Goal: Transaction & Acquisition: Register for event/course

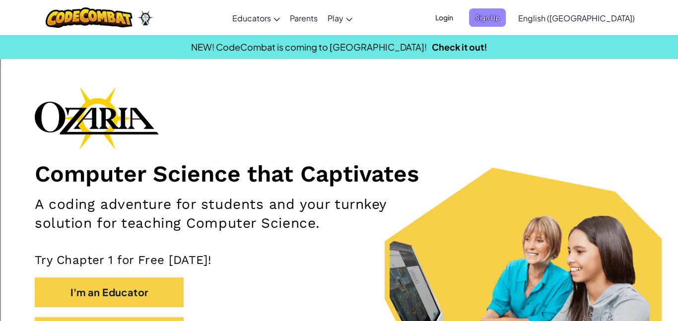
click at [506, 15] on span "Sign Up" at bounding box center [487, 17] width 37 height 18
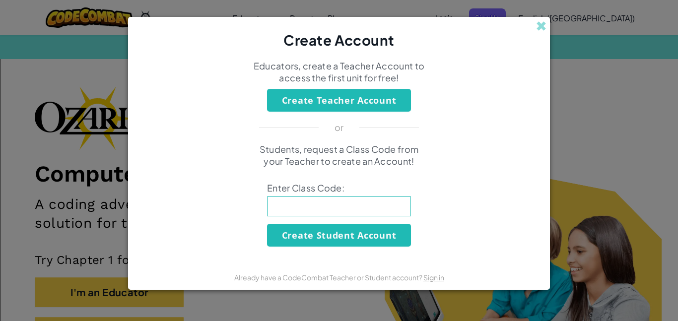
click at [348, 202] on input at bounding box center [339, 207] width 144 height 20
type input "h"
type input "python sucks use [DOMAIN_NAME] or G"
click button "Create Student Account" at bounding box center [339, 235] width 144 height 23
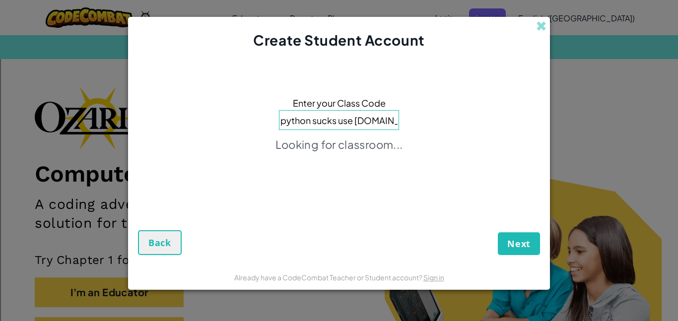
type input "m"
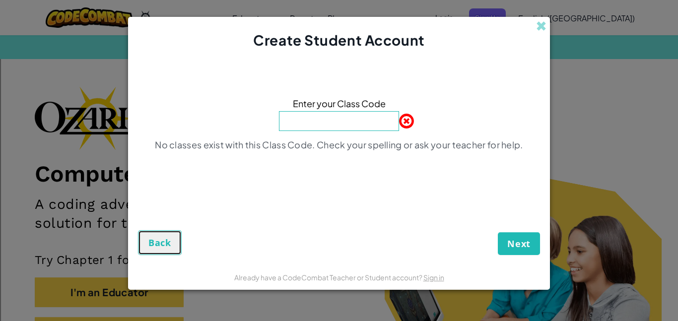
click at [178, 247] on button "Back" at bounding box center [160, 242] width 44 height 25
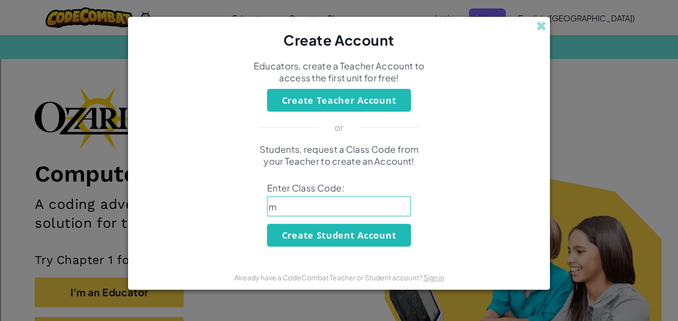
click at [357, 211] on input "m" at bounding box center [339, 207] width 144 height 20
type input "j"
type input "FullFaceBread"
click at [372, 227] on button "Create Student Account" at bounding box center [339, 235] width 144 height 23
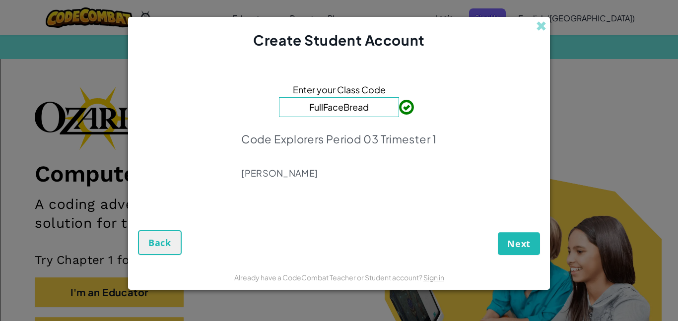
click at [429, 162] on div "Code Explorers Period 03 Trimester 1 [PERSON_NAME]" at bounding box center [338, 155] width 195 height 61
click at [506, 251] on button "Next" at bounding box center [519, 243] width 42 height 23
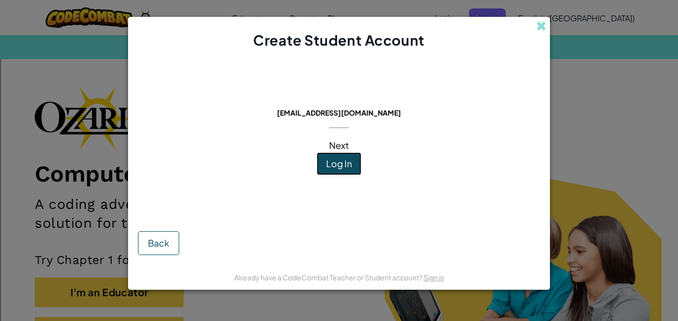
click at [330, 165] on span "Log In" at bounding box center [339, 163] width 26 height 11
